Goal: Navigation & Orientation: Understand site structure

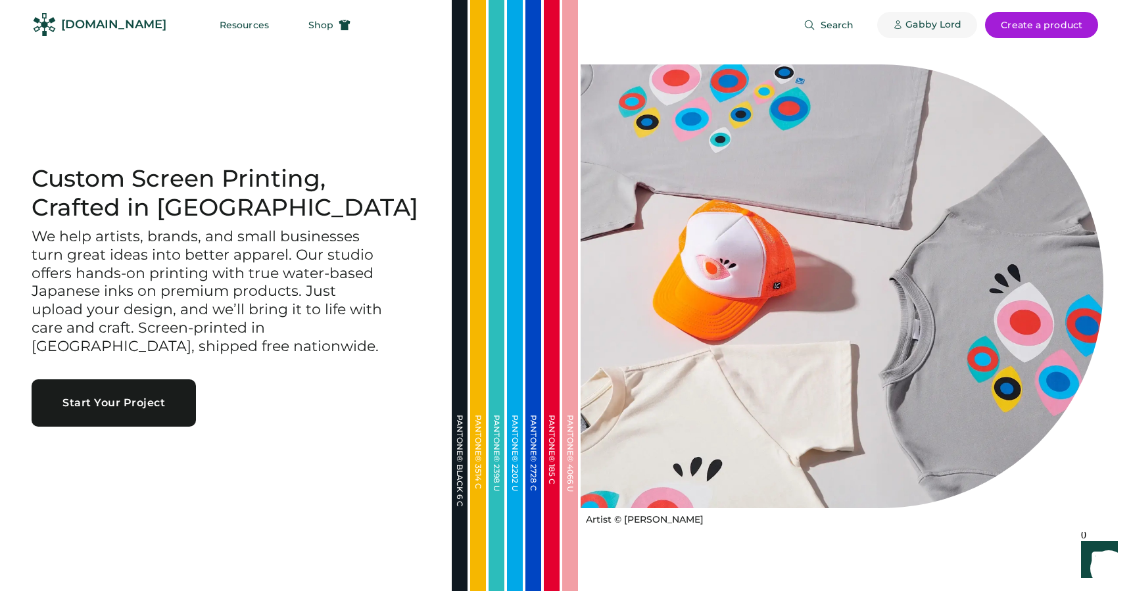
click at [927, 20] on div "Gabby Lord" at bounding box center [933, 24] width 56 height 13
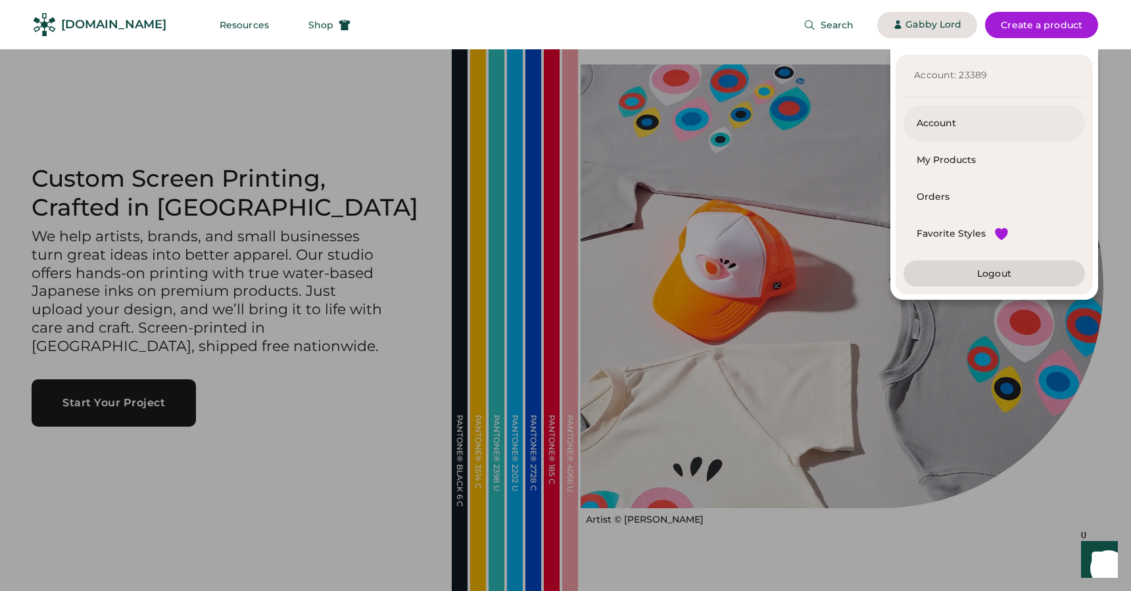
click at [953, 128] on div "Account" at bounding box center [993, 123] width 155 height 13
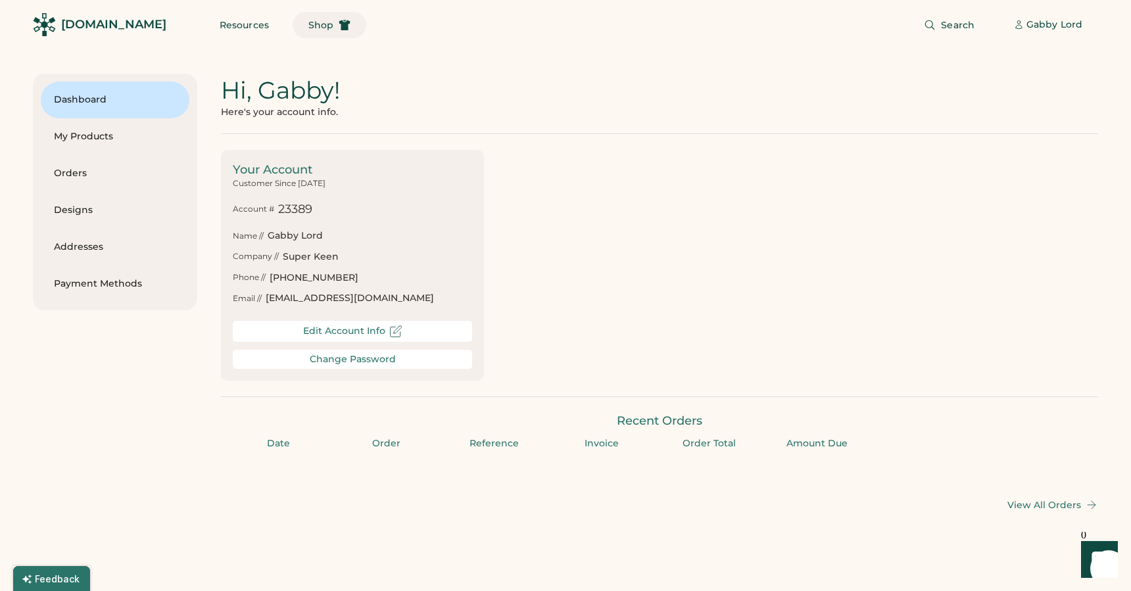
click at [748, 146] on div "Hi, Gabby! Here's your account info. Your Account Customer Since August 2025 Ac…" at bounding box center [659, 293] width 877 height 438
click at [72, 20] on div "[DOMAIN_NAME]" at bounding box center [113, 24] width 105 height 16
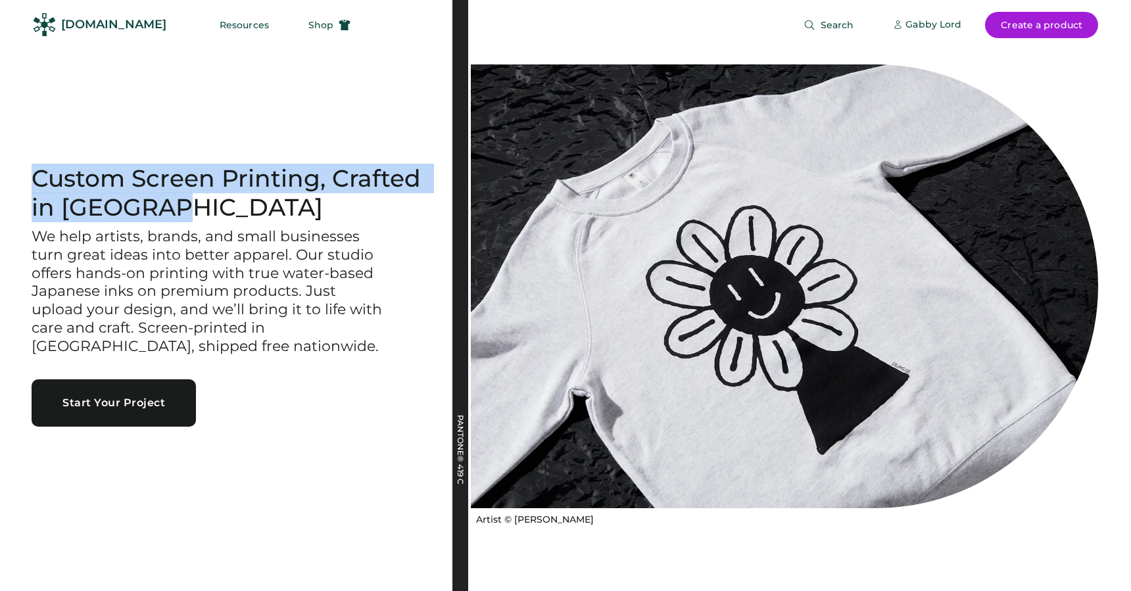
drag, startPoint x: 187, startPoint y: 208, endPoint x: 24, endPoint y: 172, distance: 166.9
click at [24, 172] on div "Custom Screen Printing, Crafted in [GEOGRAPHIC_DATA] We help artists, brands, a…" at bounding box center [226, 295] width 452 height 262
copy h1 "Custom Screen Printing, Crafted in [GEOGRAPHIC_DATA]"
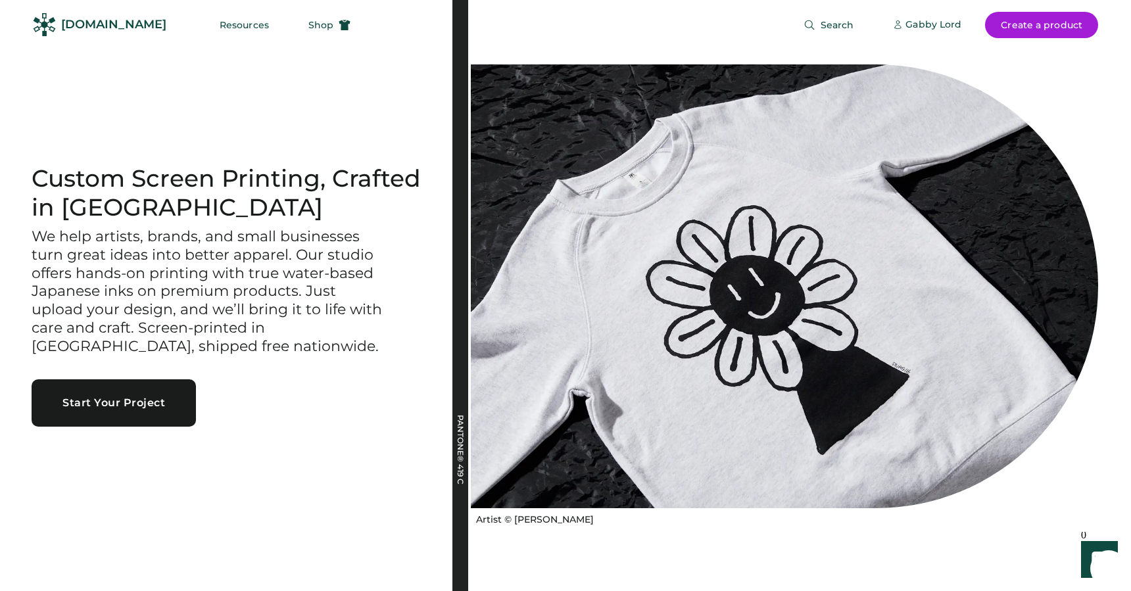
click at [112, 268] on h3 "We help artists, brands, and small businesses turn great ideas into better appa…" at bounding box center [209, 291] width 355 height 129
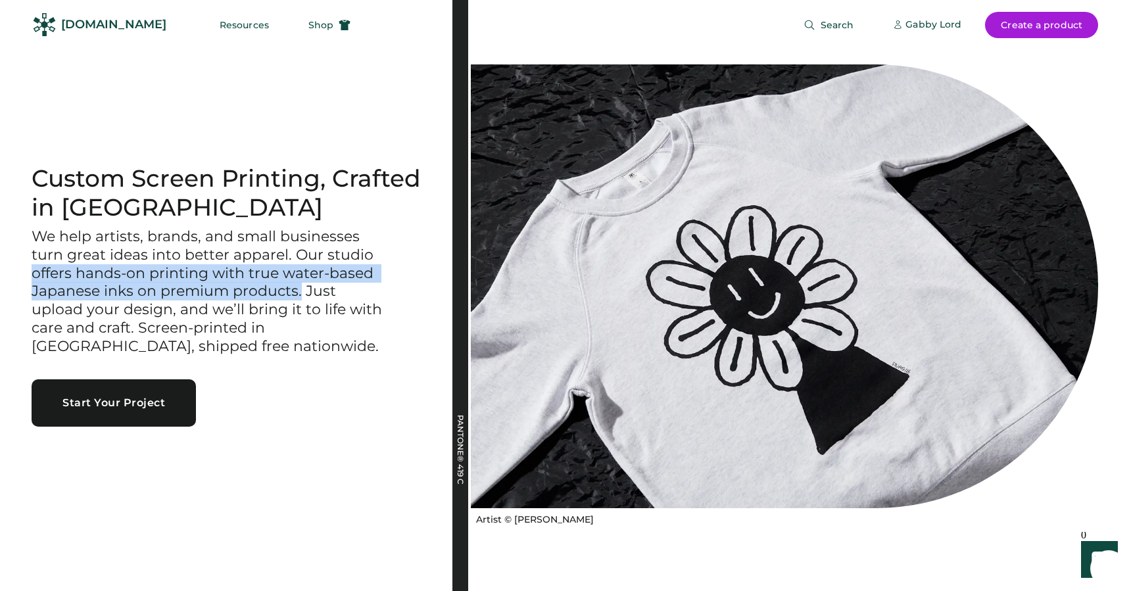
drag, startPoint x: 34, startPoint y: 272, endPoint x: 310, endPoint y: 292, distance: 276.9
click at [300, 293] on h3 "We help artists, brands, and small businesses turn great ideas into better appa…" at bounding box center [209, 291] width 355 height 129
copy h3 "offers hands-on printing with true water-based Japanese inks on premium product…"
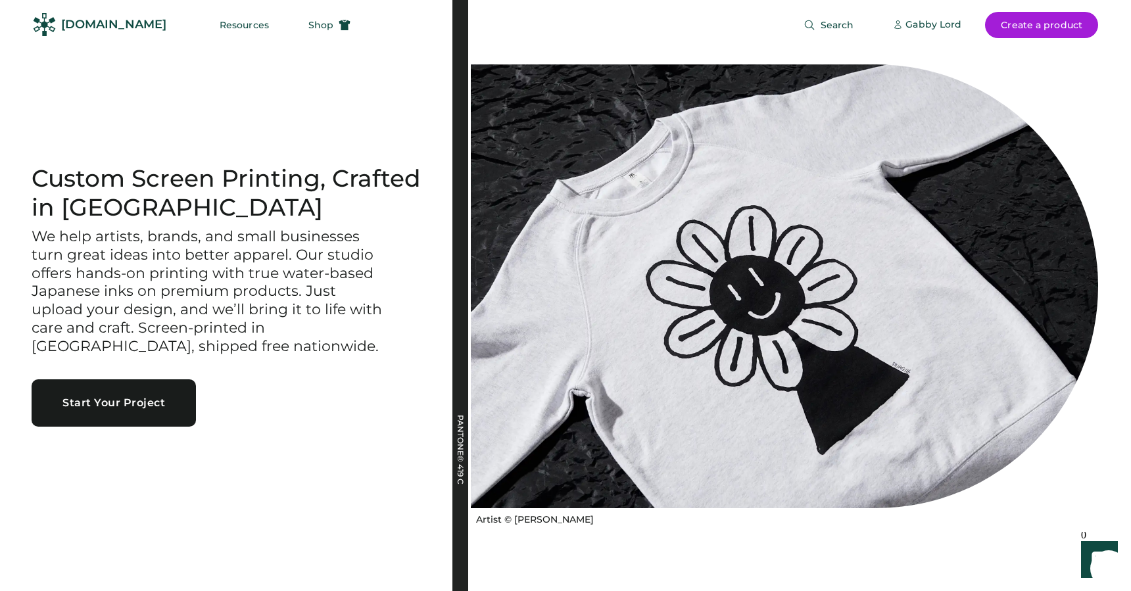
click at [250, 421] on div "Custom Screen Printing, Crafted in [GEOGRAPHIC_DATA] We help artists, brands, a…" at bounding box center [226, 295] width 452 height 262
